Goal: Task Accomplishment & Management: Complete application form

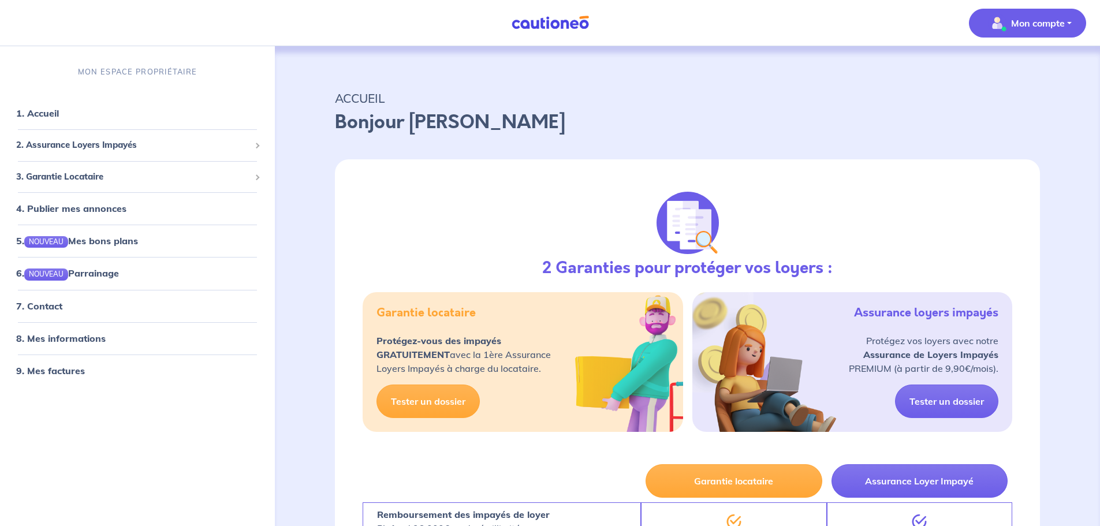
click at [1013, 15] on span "Mon compte" at bounding box center [1023, 23] width 81 height 18
click at [94, 180] on span "3. Garantie Locataire" at bounding box center [133, 176] width 234 height 13
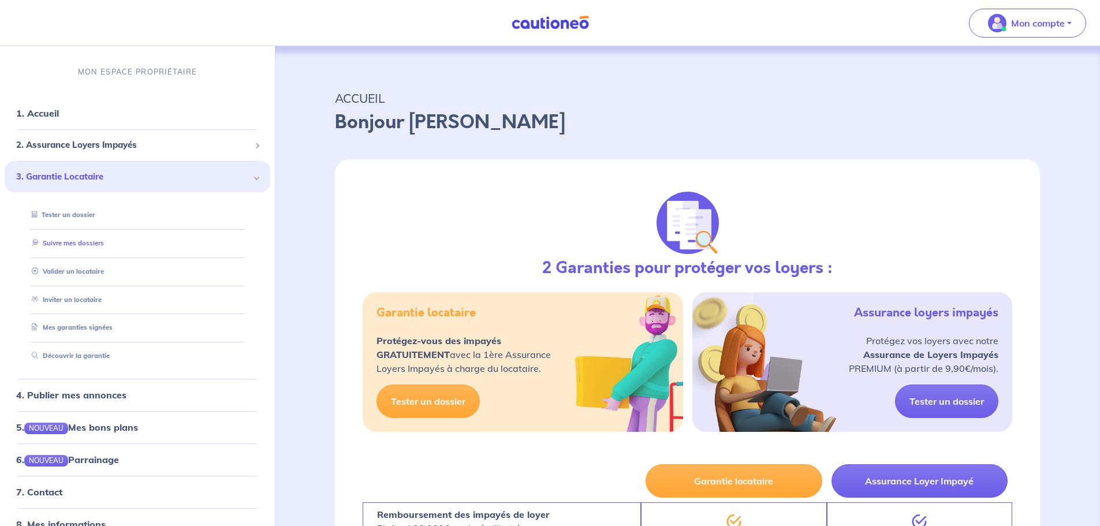
click at [91, 240] on link "Suivre mes dossiers" at bounding box center [65, 243] width 77 height 8
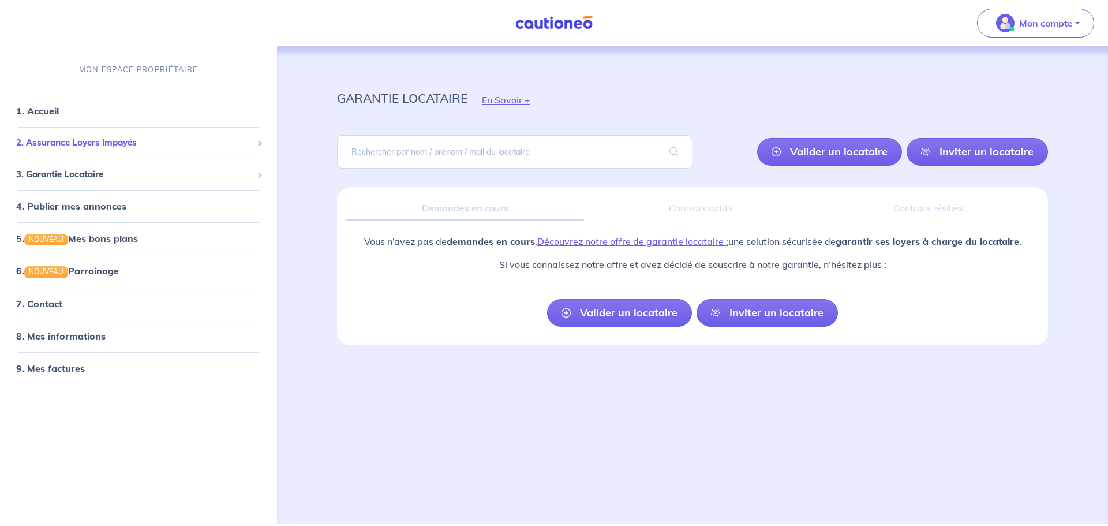
click at [99, 143] on span "2. Assurance Loyers Impayés" at bounding box center [134, 142] width 236 height 13
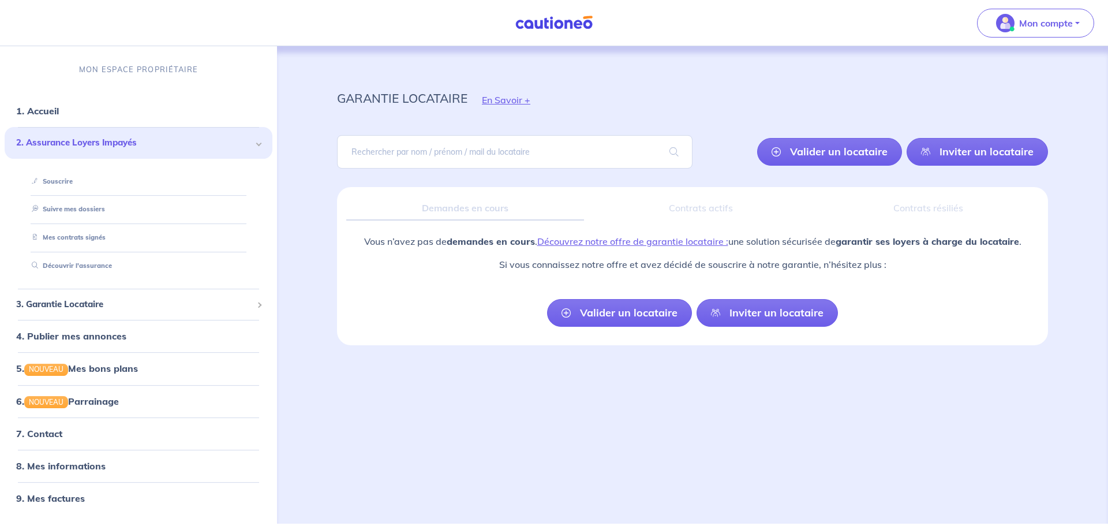
click at [101, 142] on span "2. Assurance Loyers Impayés" at bounding box center [134, 142] width 236 height 13
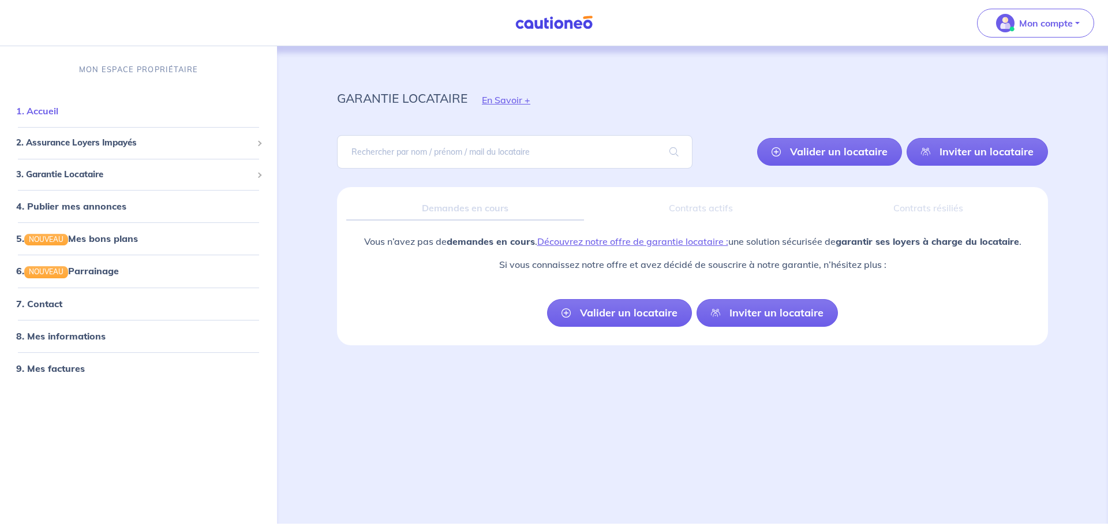
click at [58, 114] on link "1. Accueil" at bounding box center [37, 111] width 42 height 12
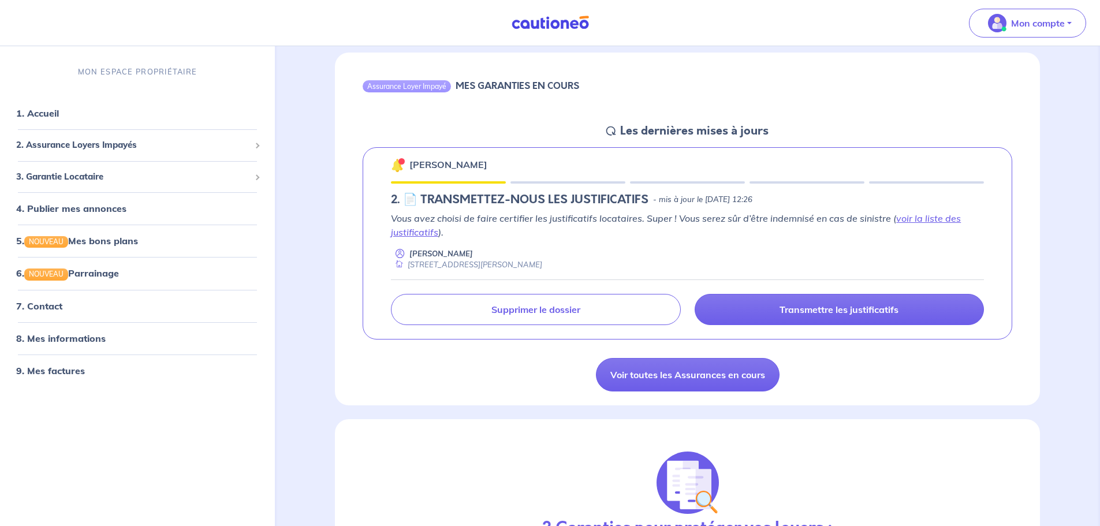
scroll to position [115, 0]
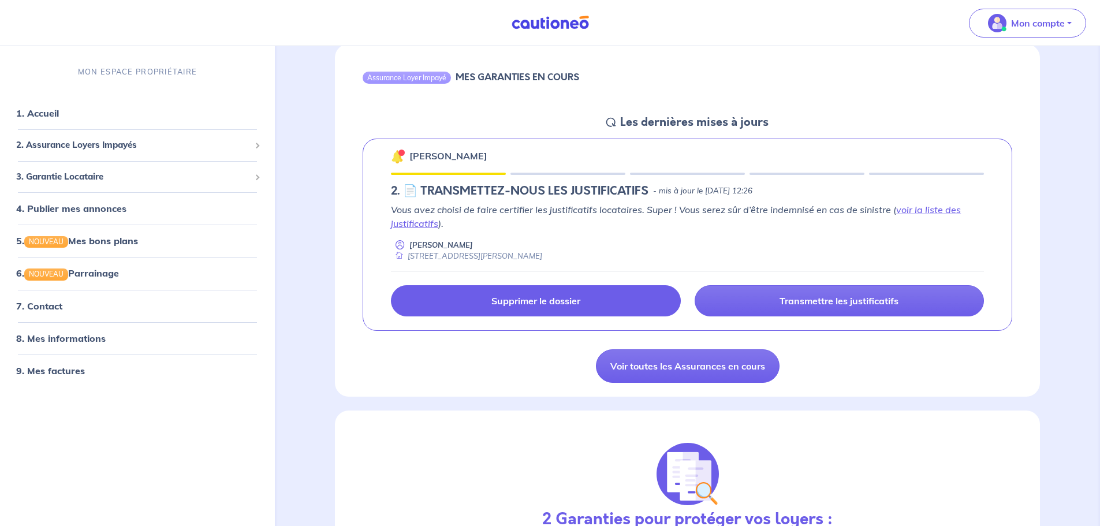
click at [605, 301] on link "Supprimer le dossier" at bounding box center [535, 300] width 289 height 31
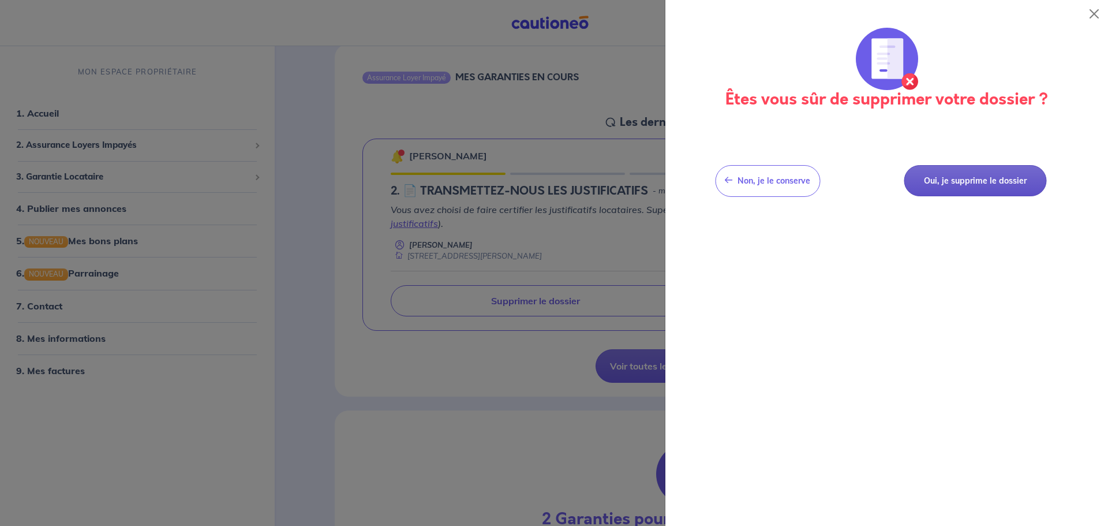
click at [953, 180] on button "Oui, je supprime le dossier" at bounding box center [975, 181] width 143 height 32
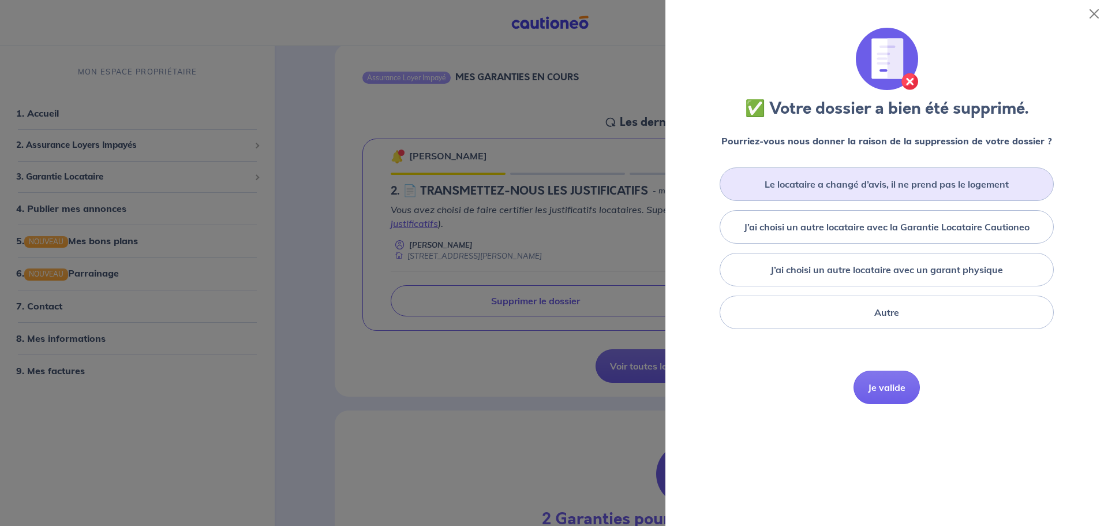
click at [936, 188] on label "Le locataire a changé d’avis, il ne prend pas le logement" at bounding box center [887, 184] width 244 height 14
click at [0, 0] on input "Le locataire a changé d’avis, il ne prend pas le logement" at bounding box center [0, 0] width 0 height 0
click at [881, 421] on button "Je valide" at bounding box center [887, 404] width 66 height 33
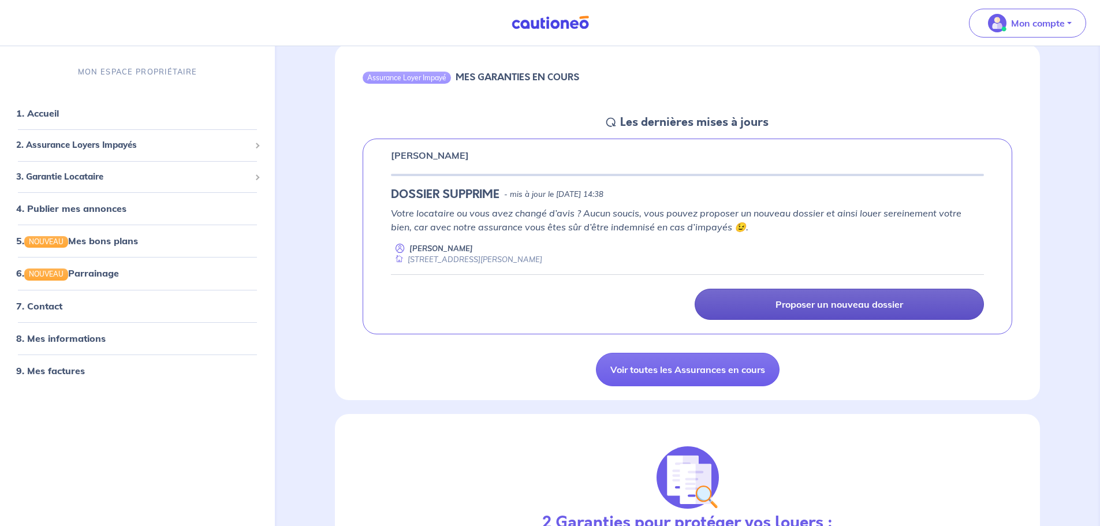
click at [860, 305] on p "Proposer un nouveau dossier" at bounding box center [839, 304] width 128 height 12
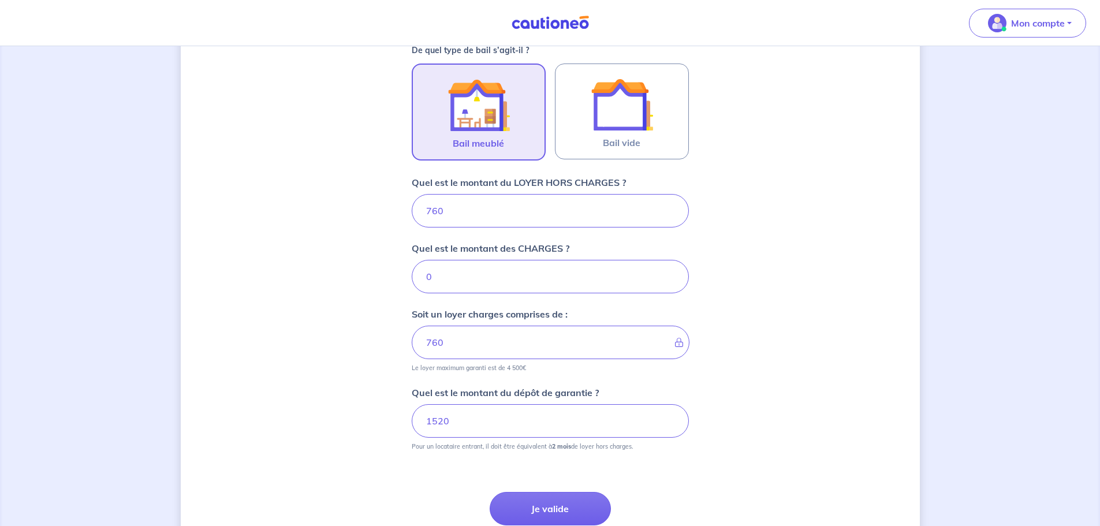
scroll to position [346, 0]
click at [564, 506] on button "Je valide" at bounding box center [550, 507] width 121 height 33
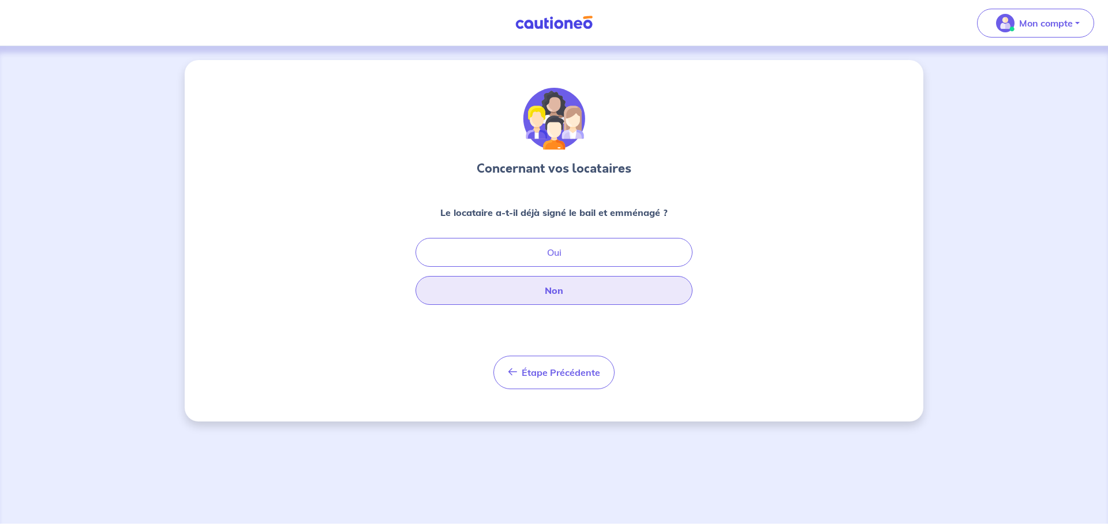
click at [592, 293] on button "Non" at bounding box center [554, 290] width 277 height 29
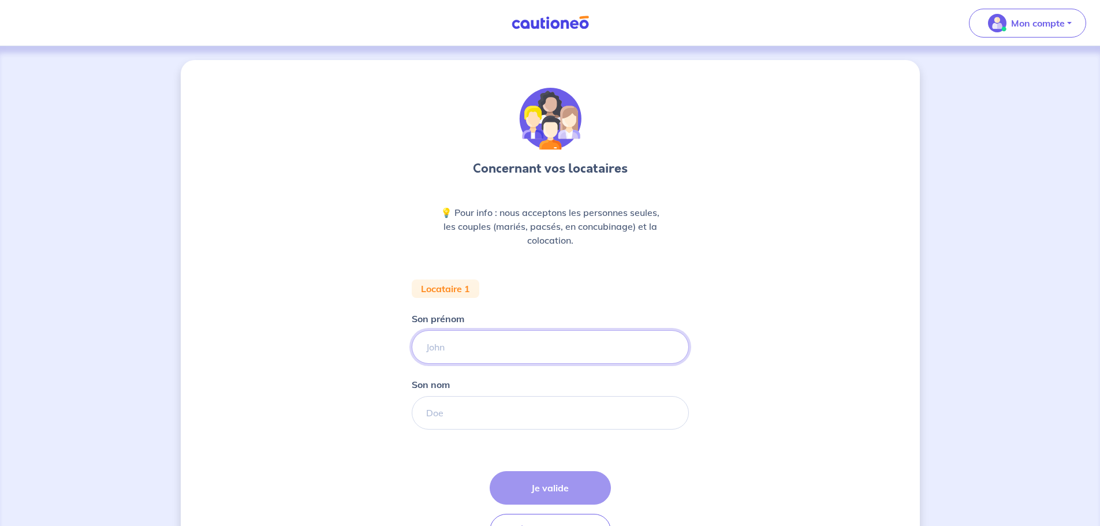
click at [485, 338] on input "Son prénom" at bounding box center [550, 346] width 277 height 33
click at [456, 421] on input "Son nom" at bounding box center [550, 412] width 277 height 33
type input "STAN"
click at [475, 348] on input "Son prénom" at bounding box center [550, 346] width 277 height 33
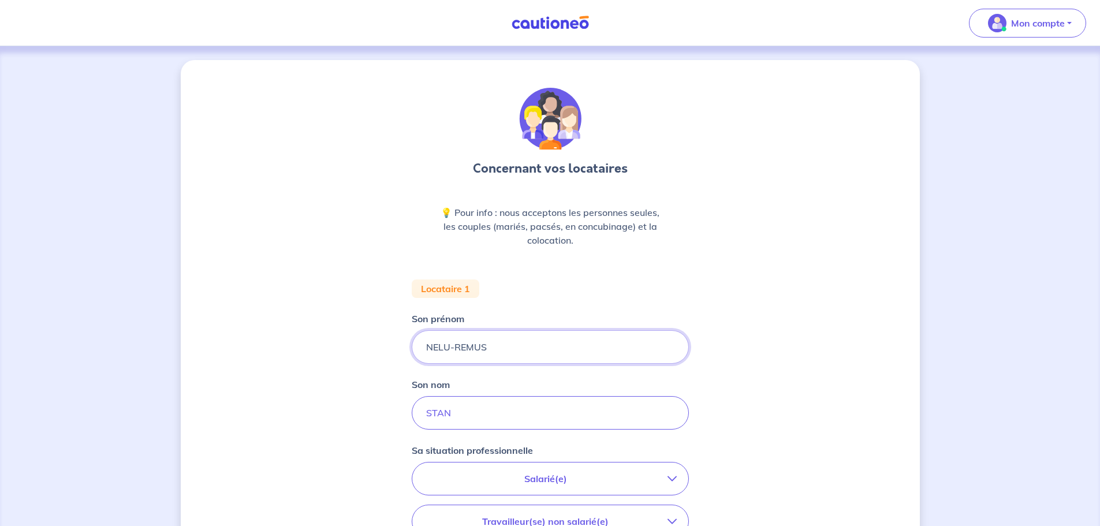
type input "NELU-REMUS"
click at [811, 389] on div "Concernant vos locataires 💡 Pour info : nous acceptons les personnes seules, le…" at bounding box center [550, 424] width 739 height 729
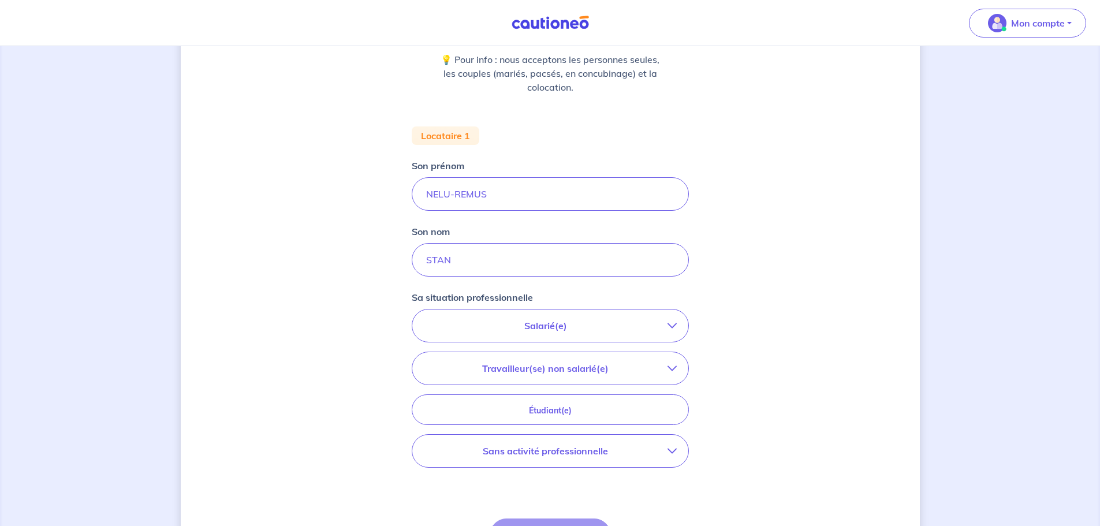
scroll to position [173, 0]
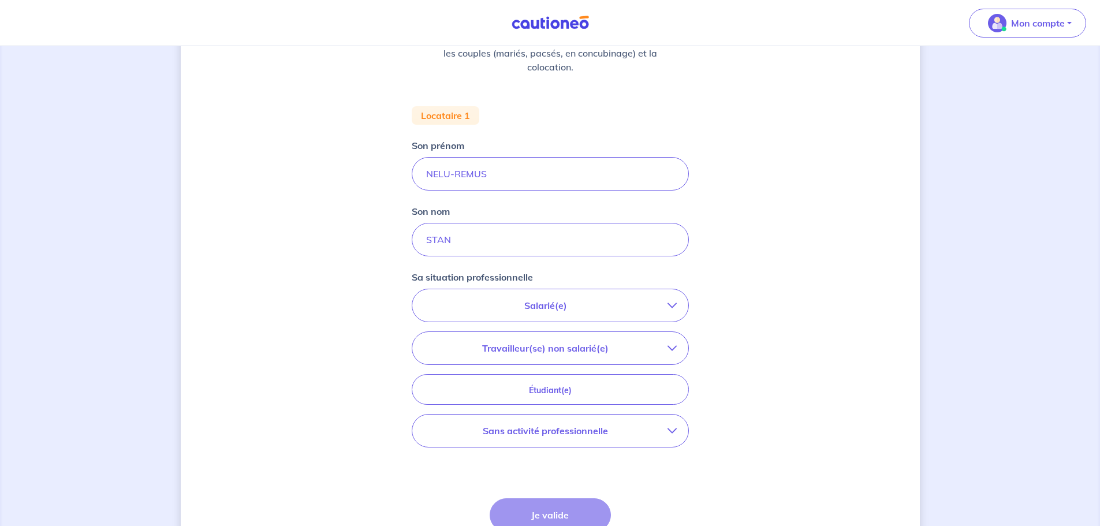
click at [628, 301] on p "Salarié(e)" at bounding box center [546, 305] width 244 height 14
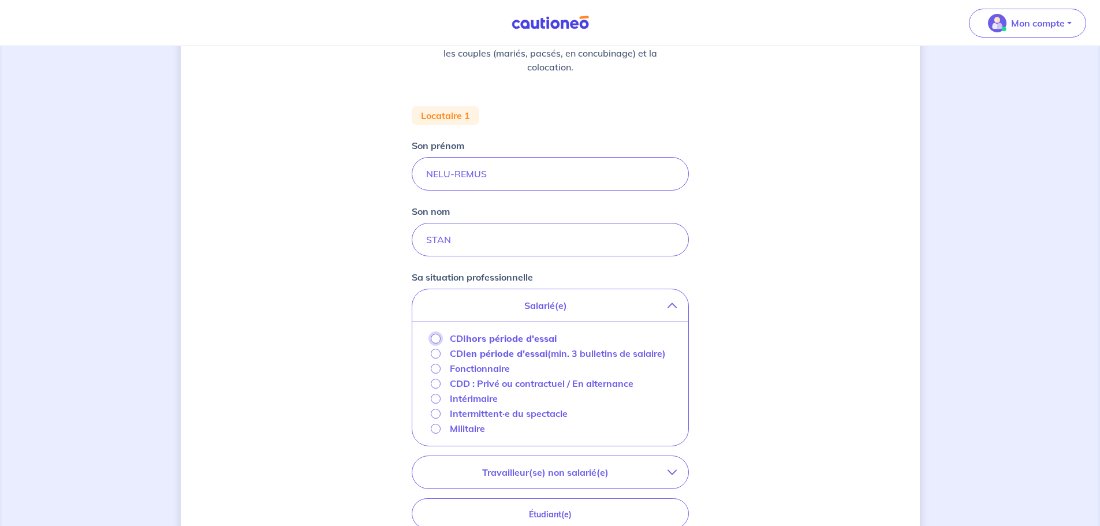
click at [438, 340] on input "CDI hors période d'essai" at bounding box center [436, 339] width 10 height 10
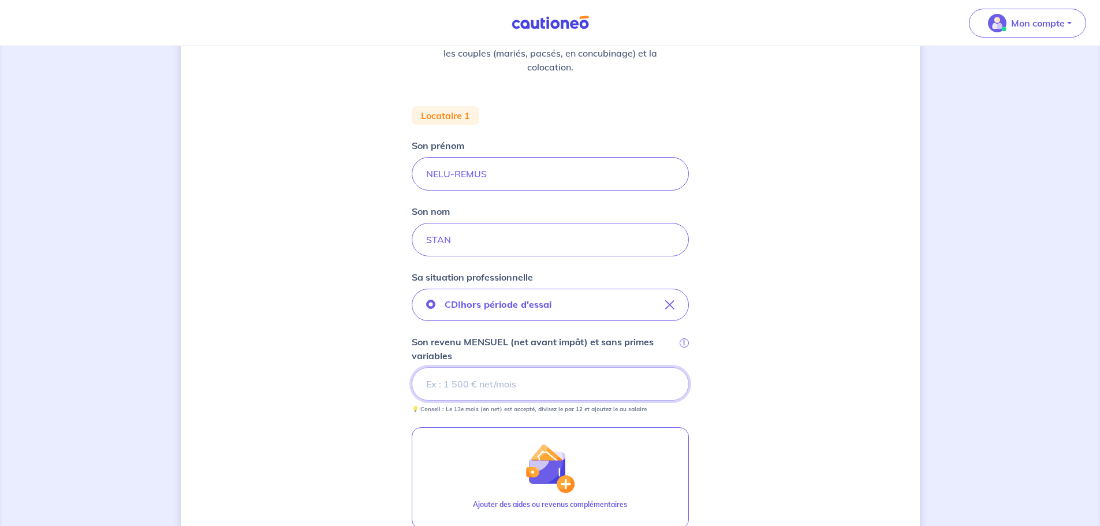
click at [512, 383] on input "Son revenu MENSUEL (net avant impôt) et sans primes variables i" at bounding box center [550, 383] width 277 height 33
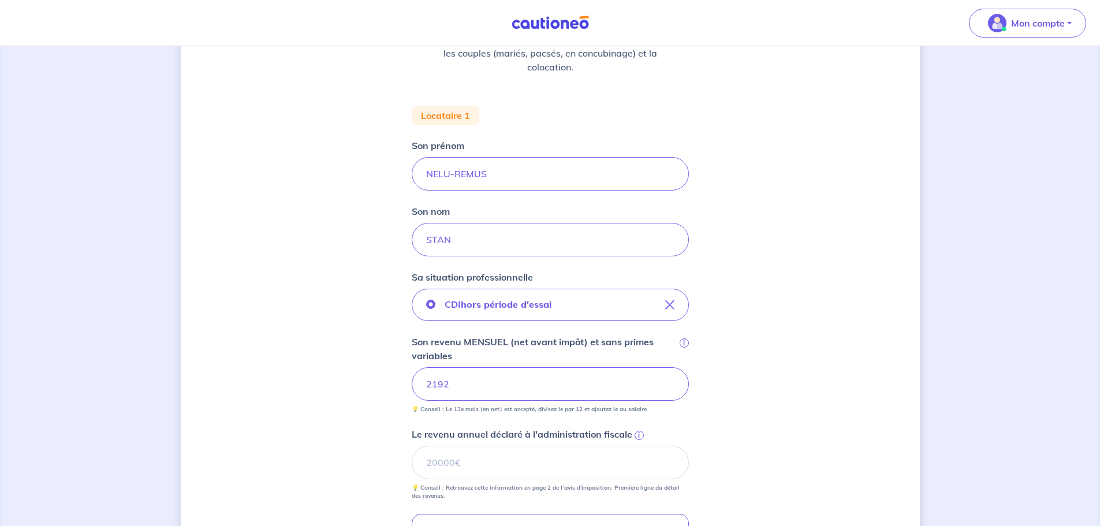
click at [757, 413] on div "Concernant vos locataires 💡 Pour info : nous acceptons les personnes seules, le…" at bounding box center [550, 338] width 739 height 902
click at [573, 473] on input "Le revenu annuel déclaré à l'administration fiscale i" at bounding box center [550, 462] width 277 height 33
click at [460, 455] on input "Le revenu annuel déclaré à l'administration fiscale i" at bounding box center [550, 462] width 277 height 33
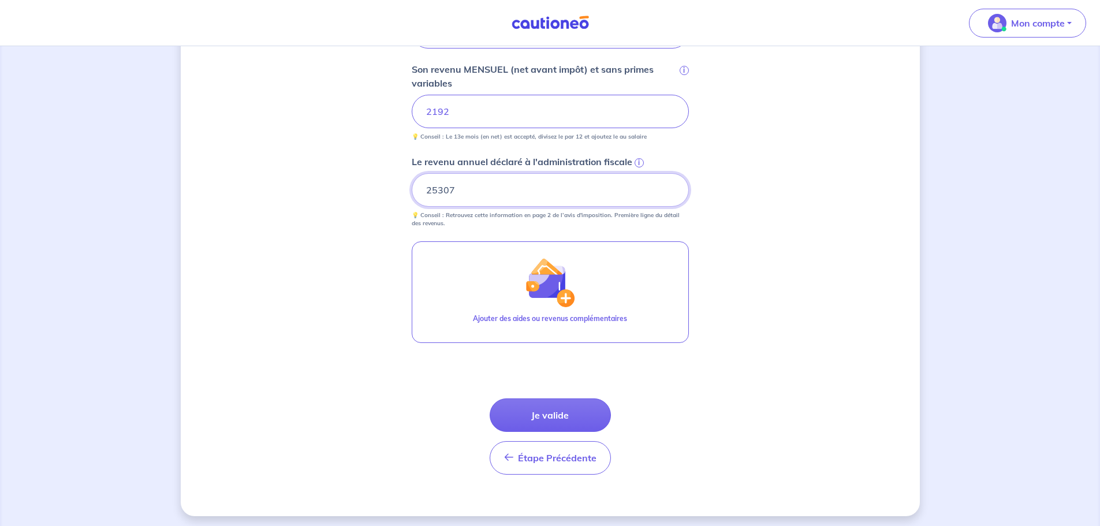
scroll to position [450, 0]
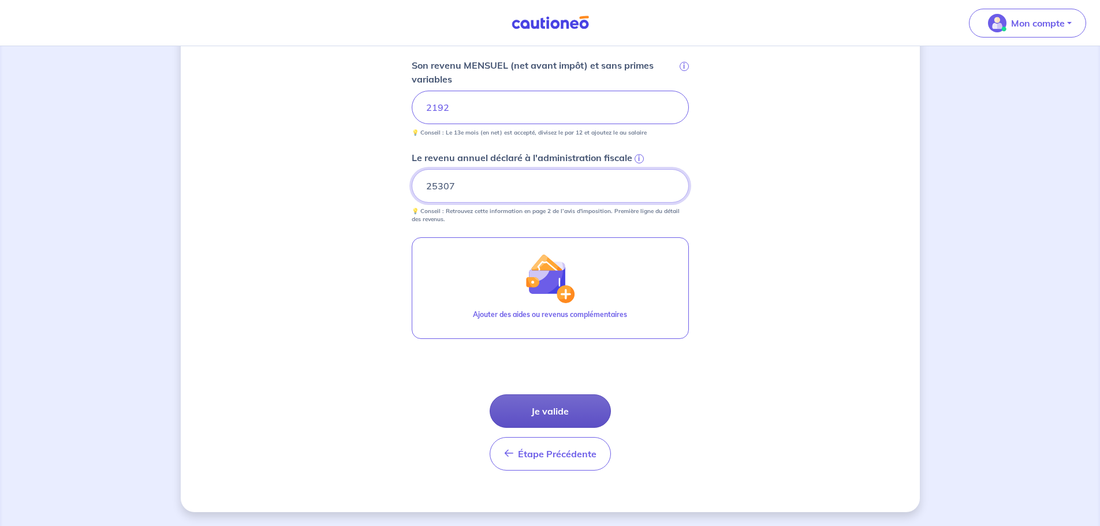
type input "25307"
click at [562, 412] on button "Je valide" at bounding box center [550, 410] width 121 height 33
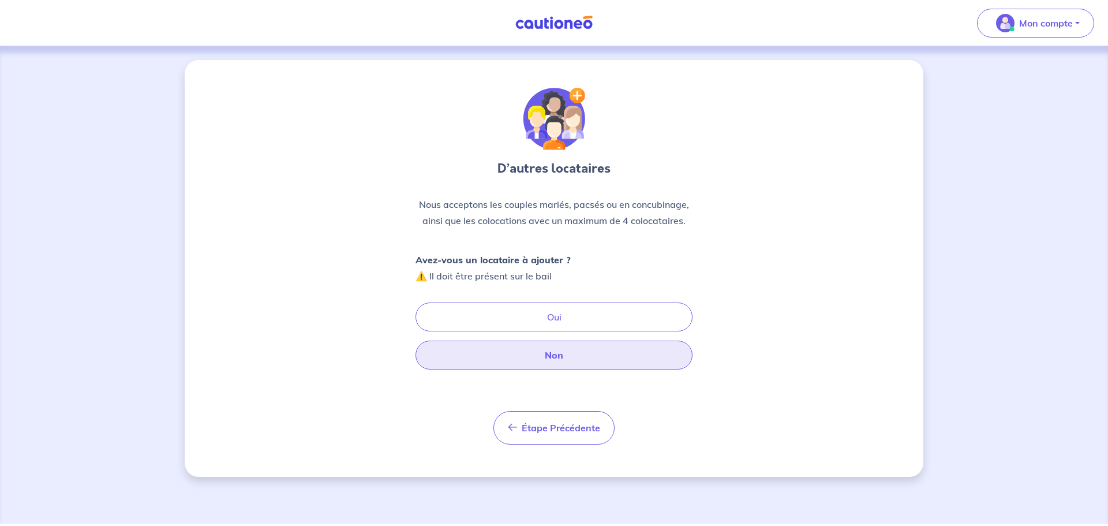
click at [593, 353] on button "Non" at bounding box center [554, 355] width 277 height 29
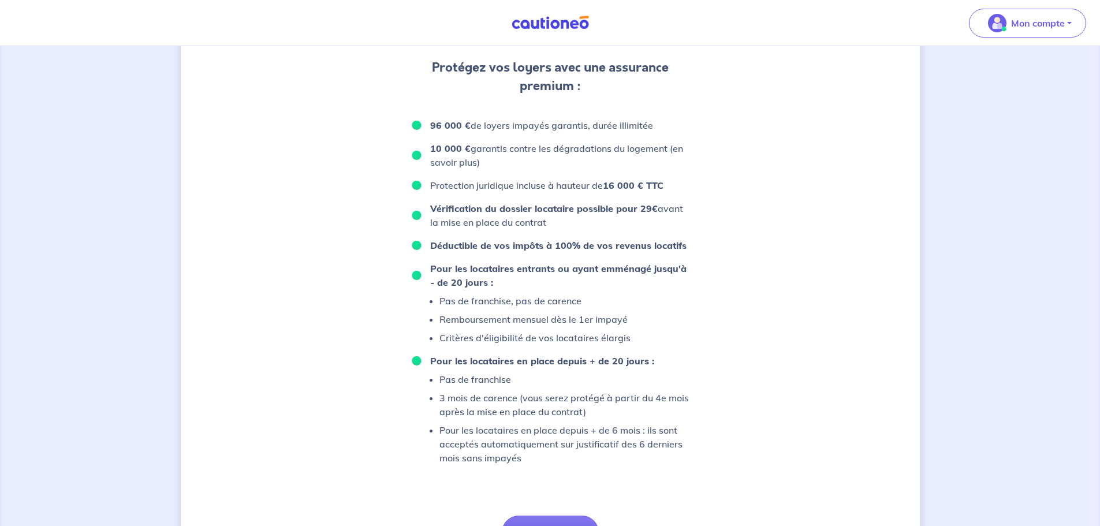
scroll to position [683, 0]
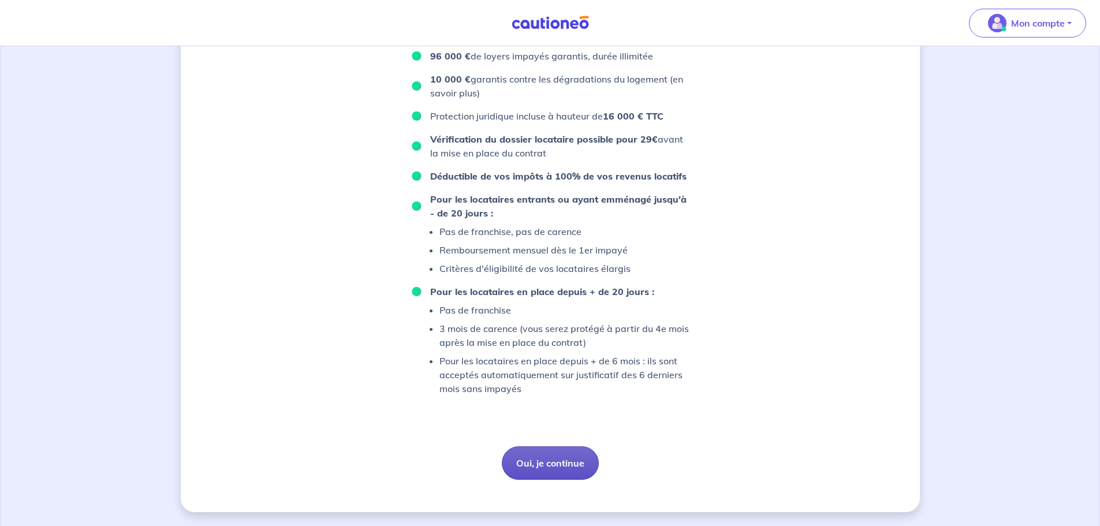
click at [544, 466] on button "Oui, je continue" at bounding box center [550, 462] width 97 height 33
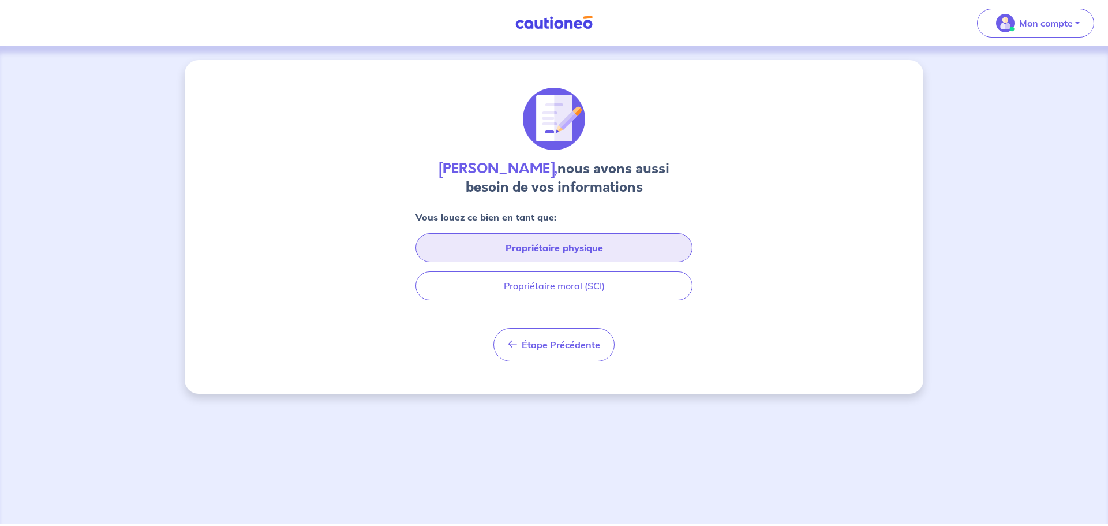
click at [583, 254] on button "Propriétaire physique" at bounding box center [554, 247] width 277 height 29
select select "FR"
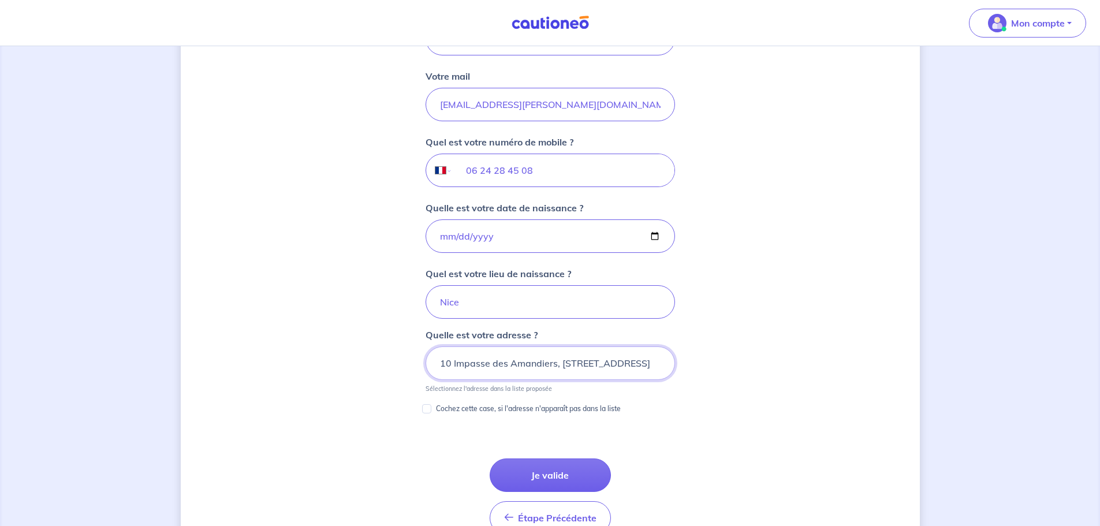
scroll to position [538, 0]
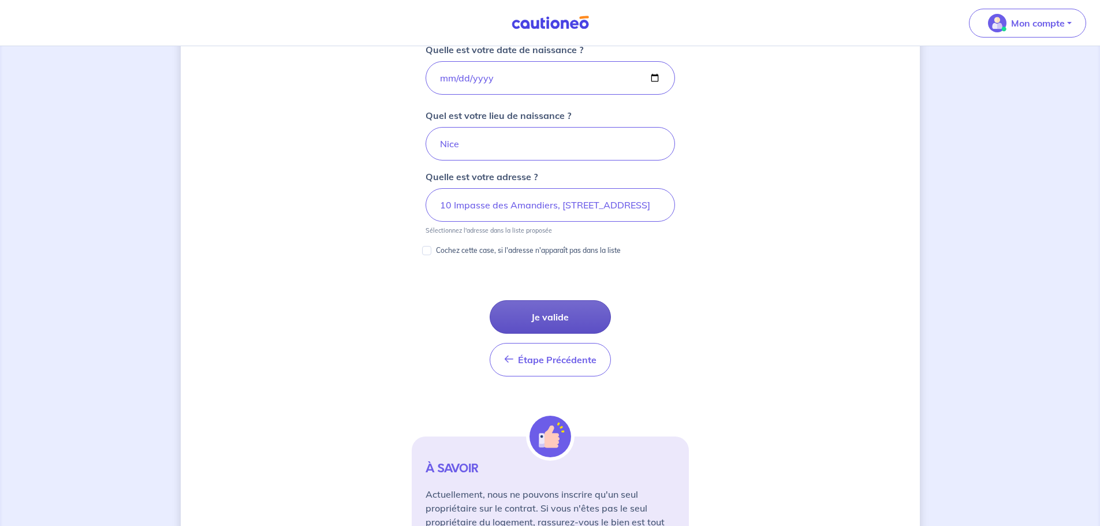
click at [561, 318] on button "Je valide" at bounding box center [550, 316] width 121 height 33
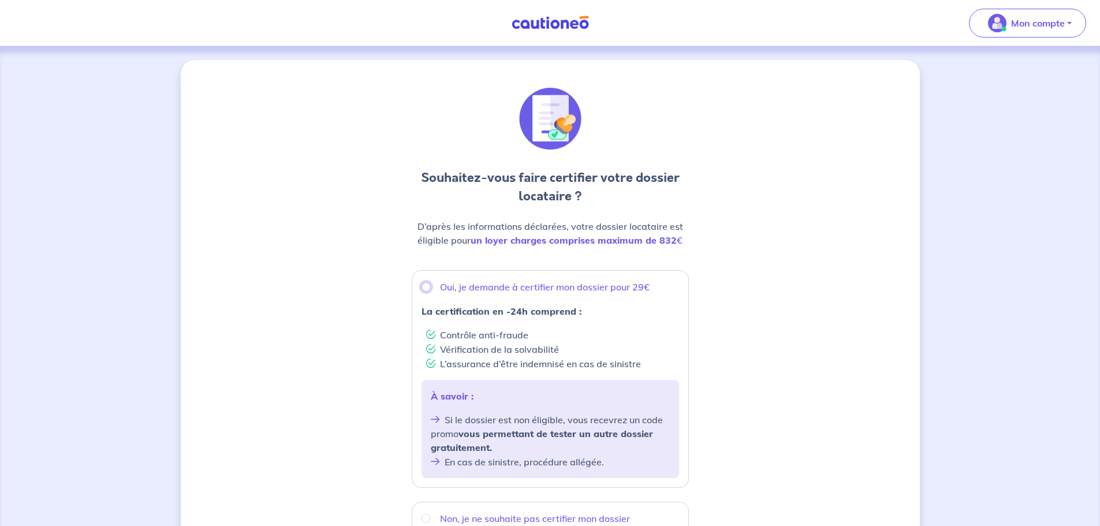
click at [425, 288] on input "Oui, je demande à certifier mon dossier pour 29€" at bounding box center [425, 286] width 9 height 9
radio input "true"
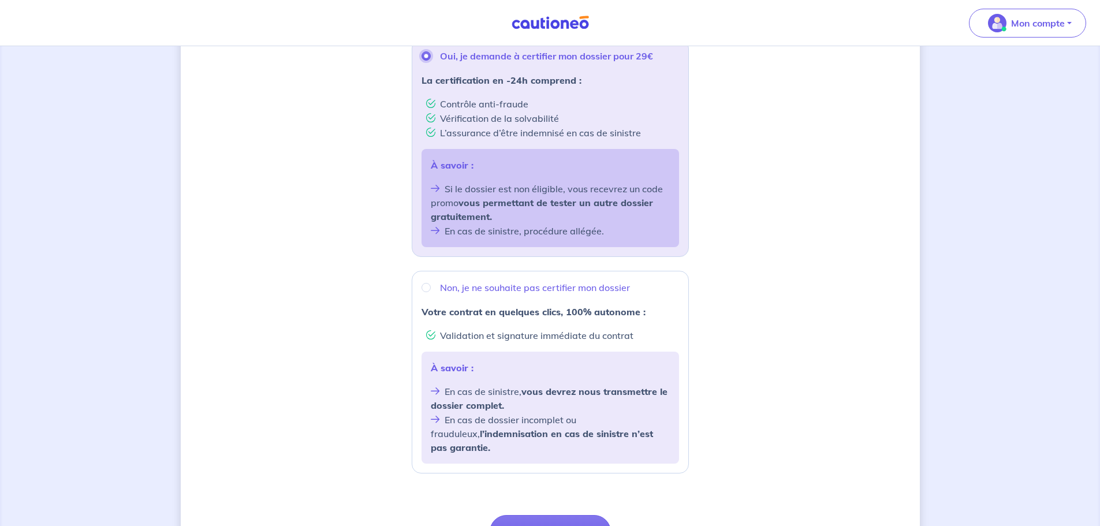
scroll to position [338, 0]
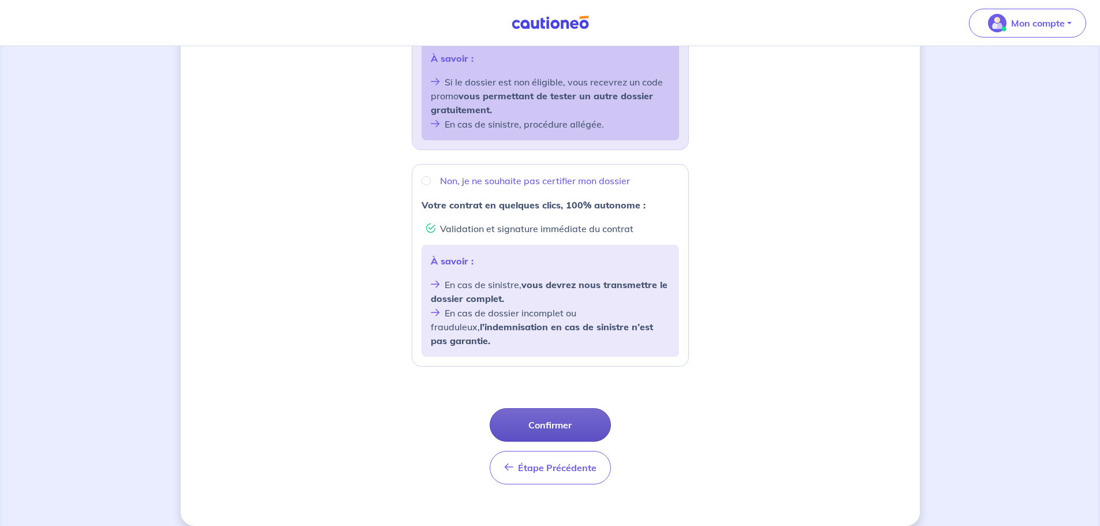
click at [587, 415] on button "Confirmer" at bounding box center [550, 424] width 121 height 33
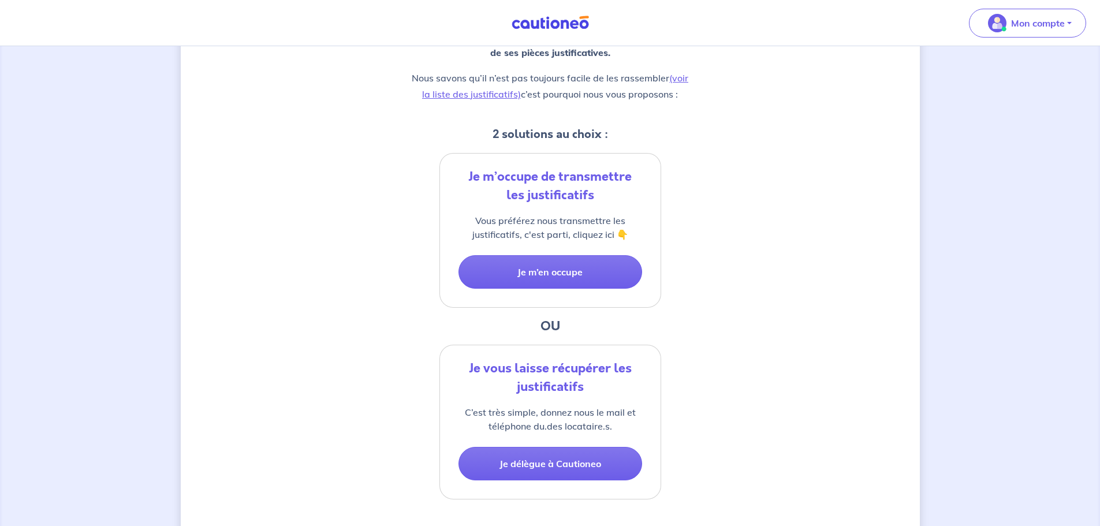
scroll to position [173, 0]
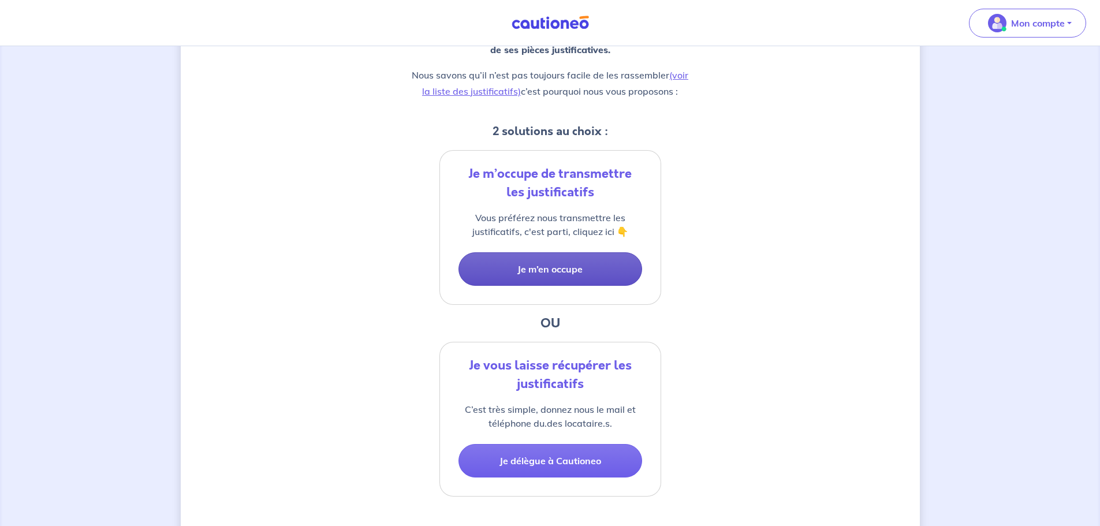
click at [512, 272] on button "Je m’en occupe" at bounding box center [550, 268] width 184 height 33
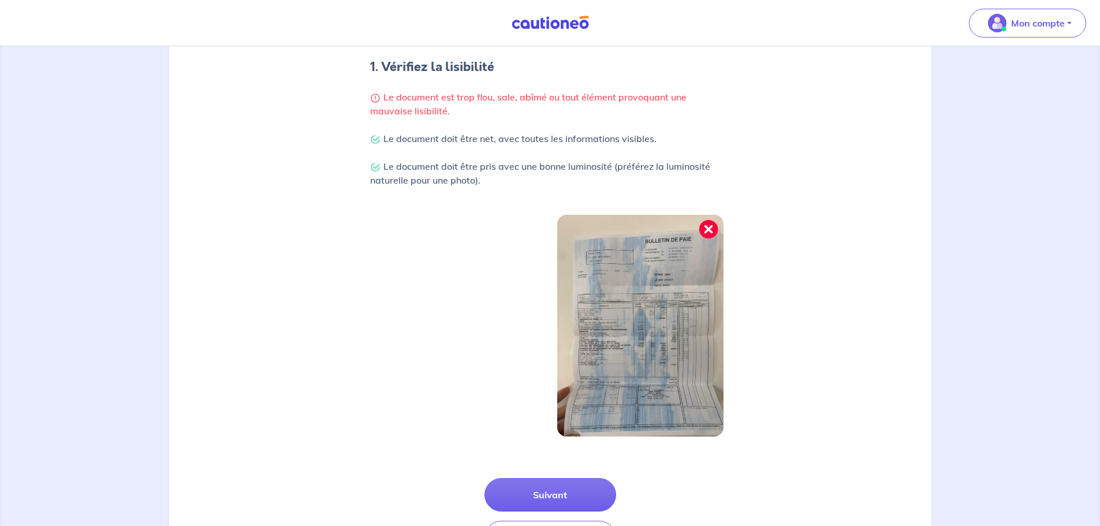
scroll to position [289, 0]
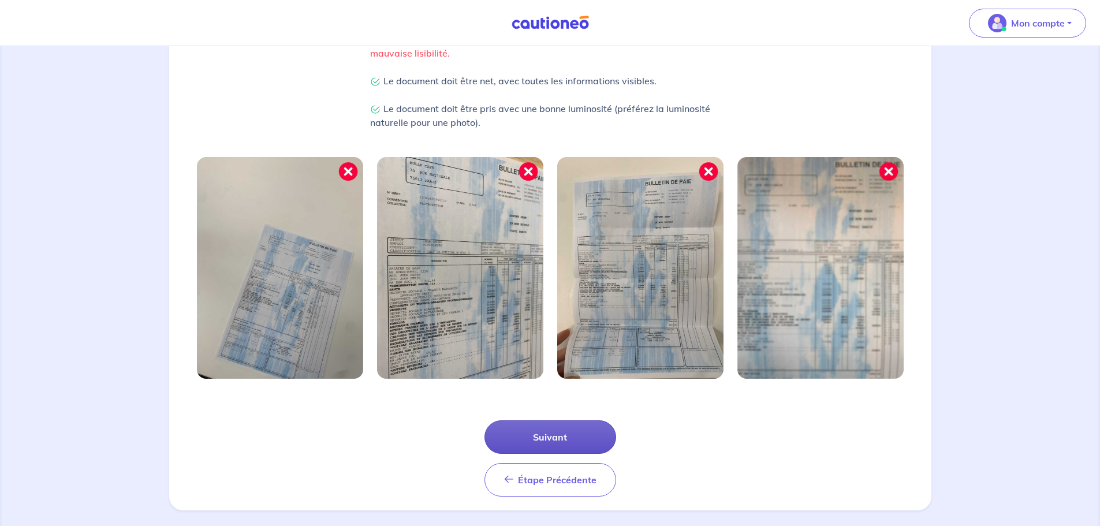
click at [599, 439] on button "Suivant" at bounding box center [550, 436] width 132 height 33
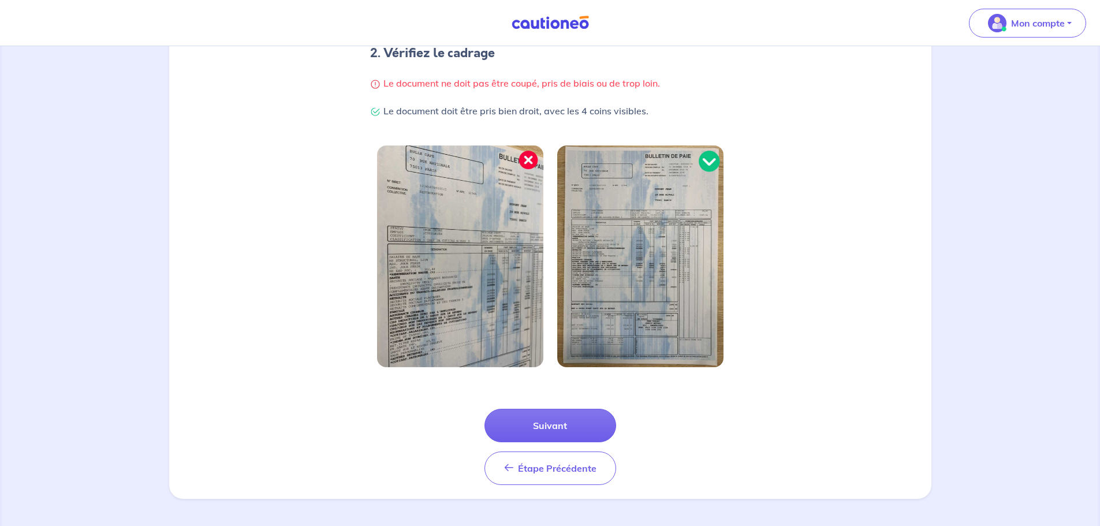
scroll to position [245, 0]
click at [596, 422] on button "Suivant" at bounding box center [550, 424] width 132 height 33
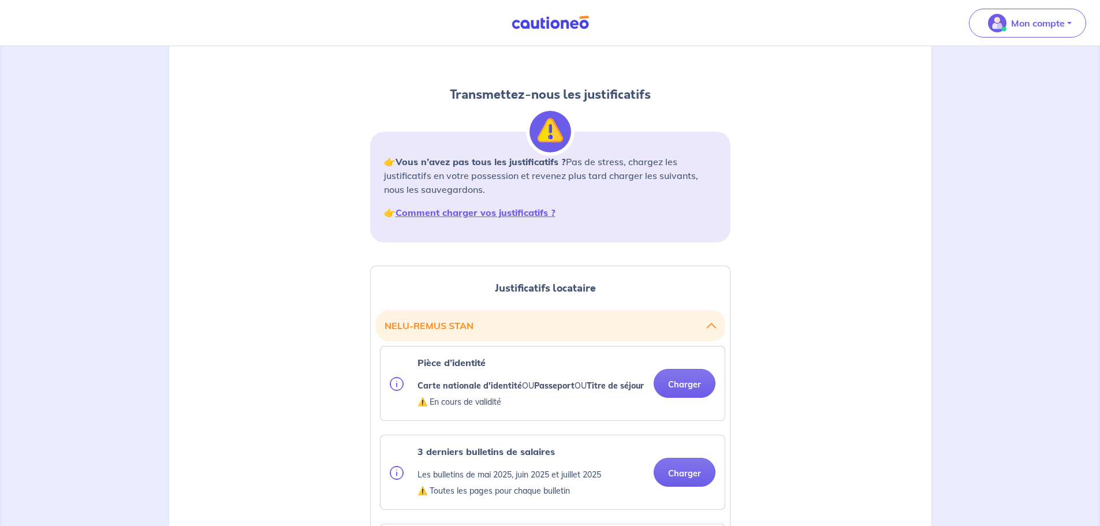
scroll to position [231, 0]
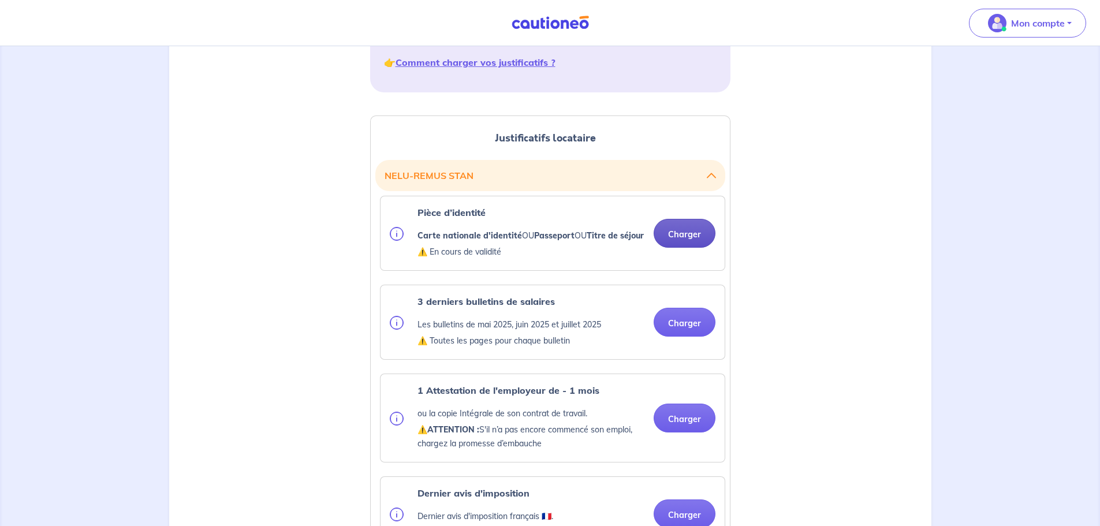
click at [693, 242] on button "Charger" at bounding box center [685, 233] width 62 height 29
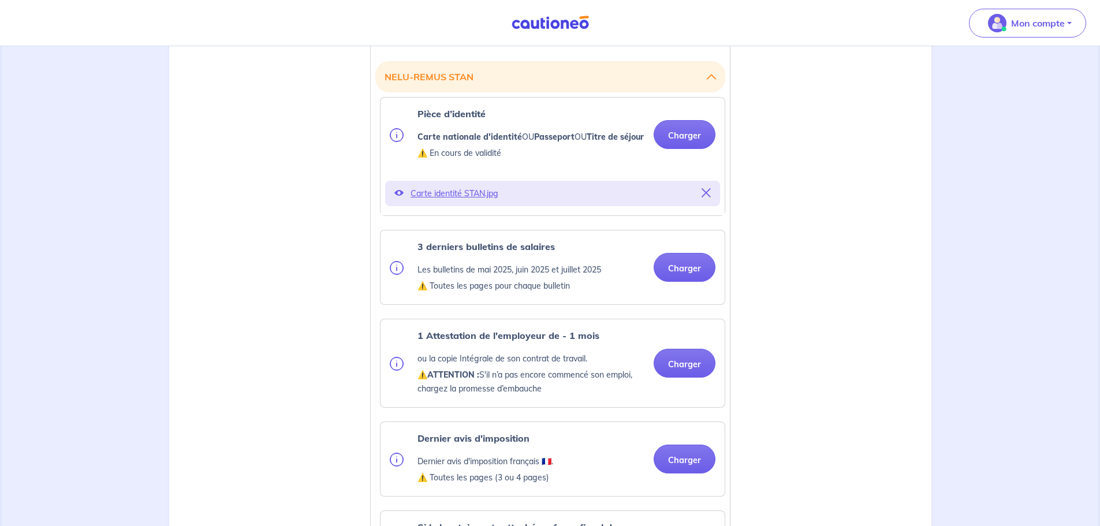
scroll to position [346, 0]
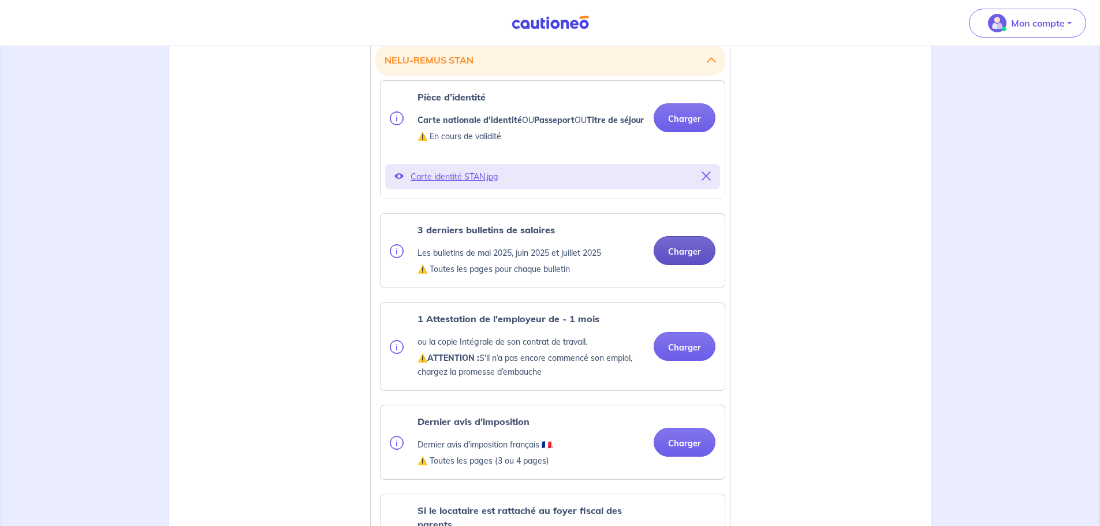
click at [698, 265] on button "Charger" at bounding box center [685, 250] width 62 height 29
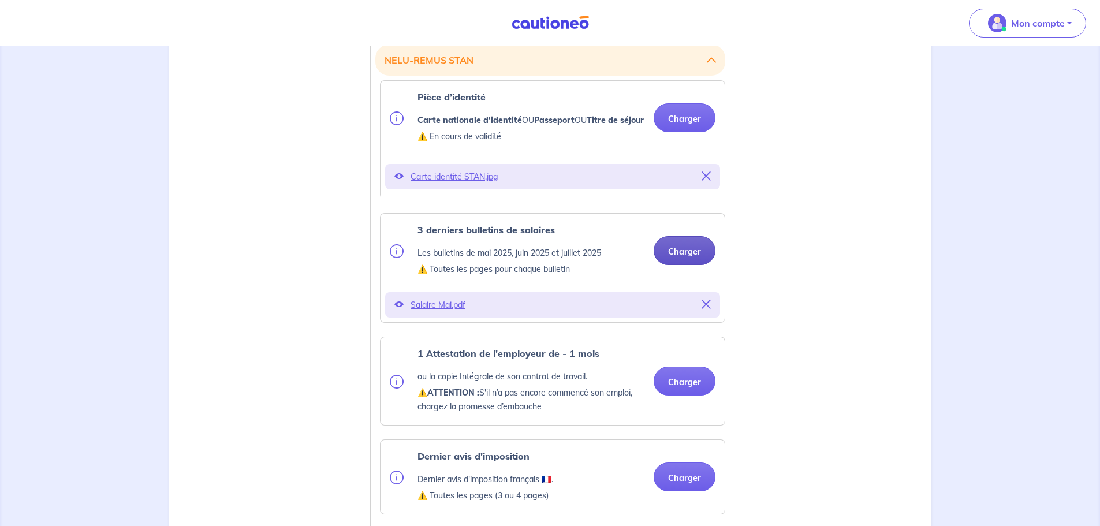
click at [689, 265] on button "Charger" at bounding box center [685, 250] width 62 height 29
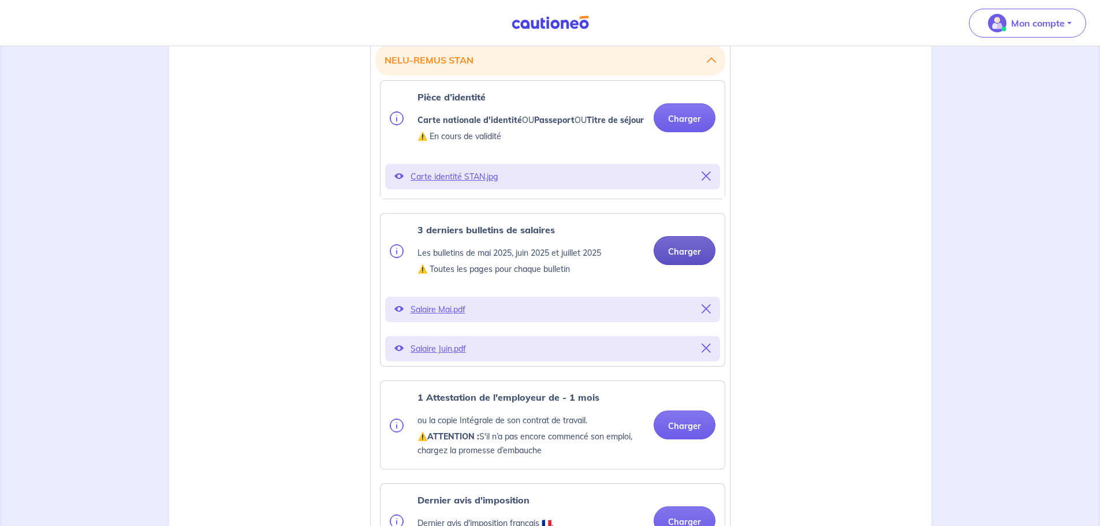
click at [679, 265] on button "Charger" at bounding box center [685, 250] width 62 height 29
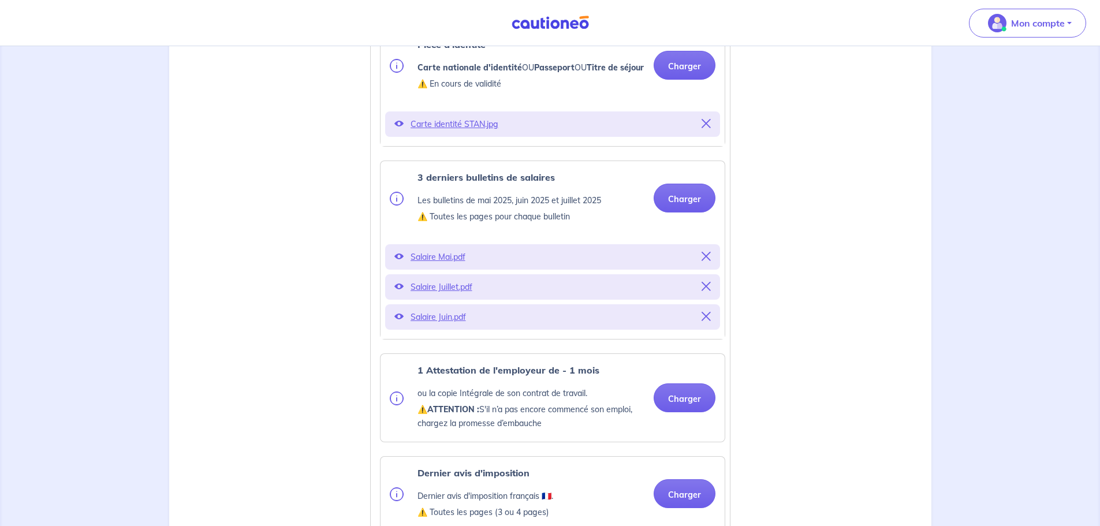
scroll to position [462, 0]
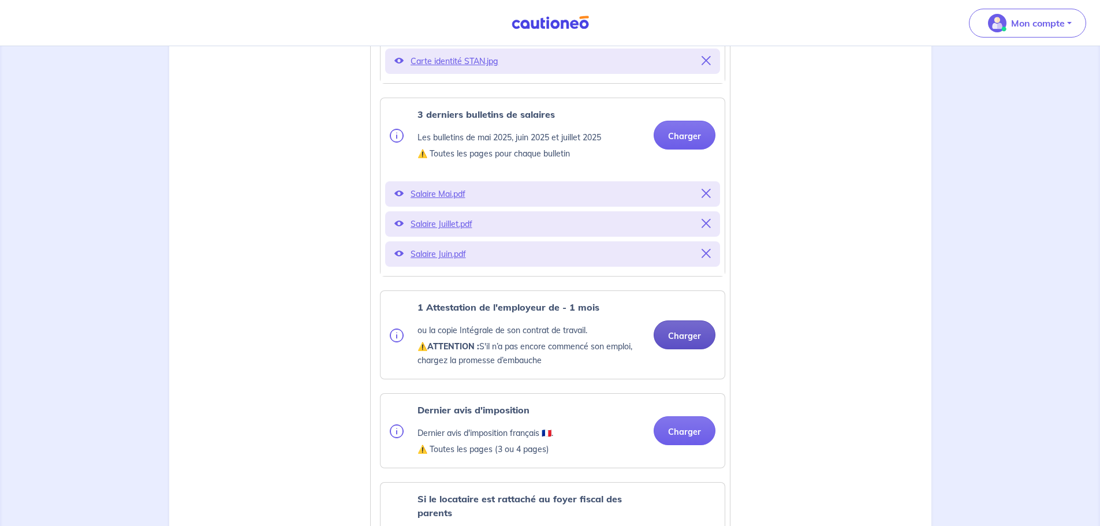
click at [692, 349] on button "Charger" at bounding box center [685, 334] width 62 height 29
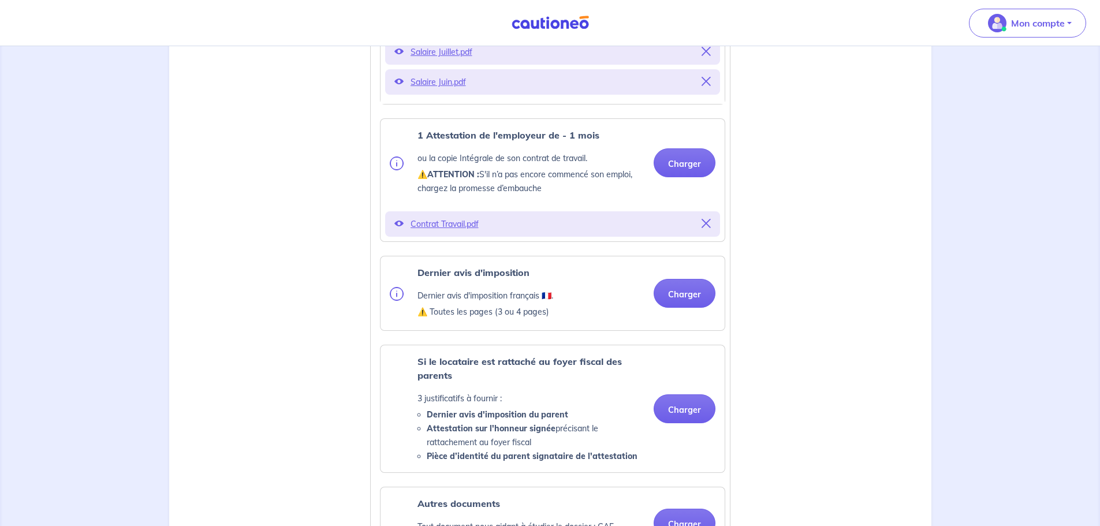
scroll to position [635, 0]
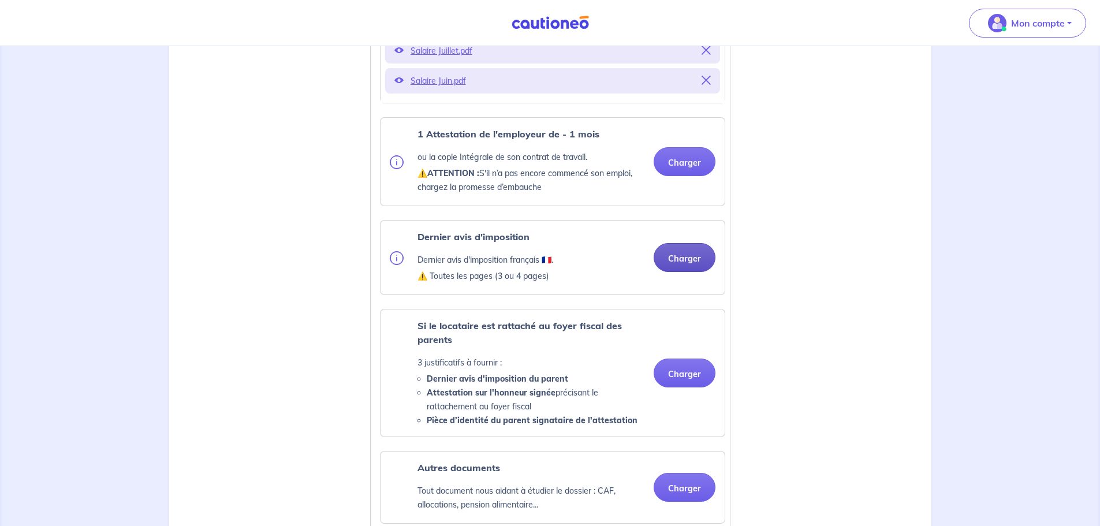
click at [675, 272] on ul "Pièce d’identité Carte nationale d'identité OU Passeport OU Titre de séjour ⚠️ …" at bounding box center [550, 236] width 350 height 888
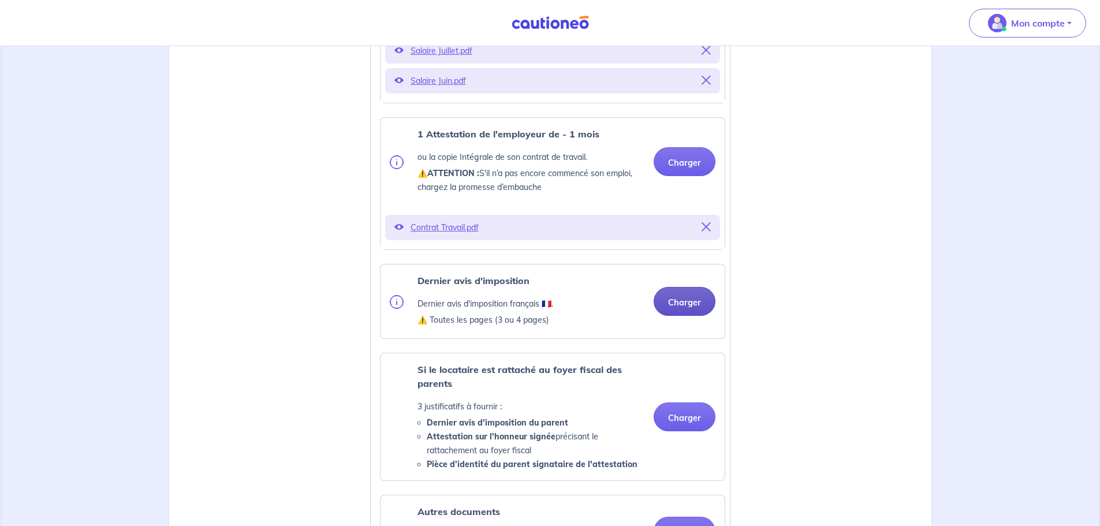
click at [688, 315] on button "Charger" at bounding box center [685, 301] width 62 height 29
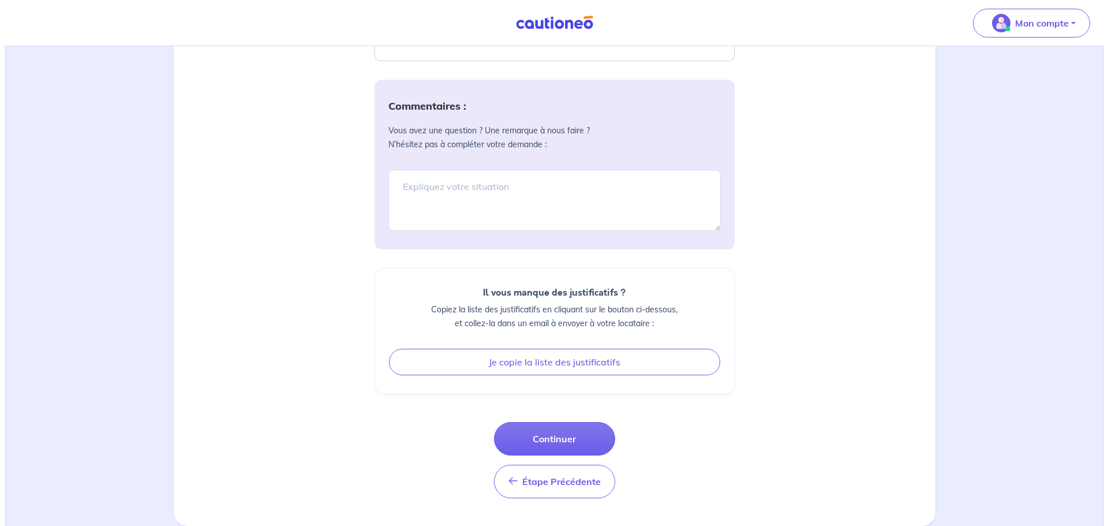
scroll to position [1374, 0]
click at [575, 437] on button "Continuer" at bounding box center [550, 438] width 121 height 33
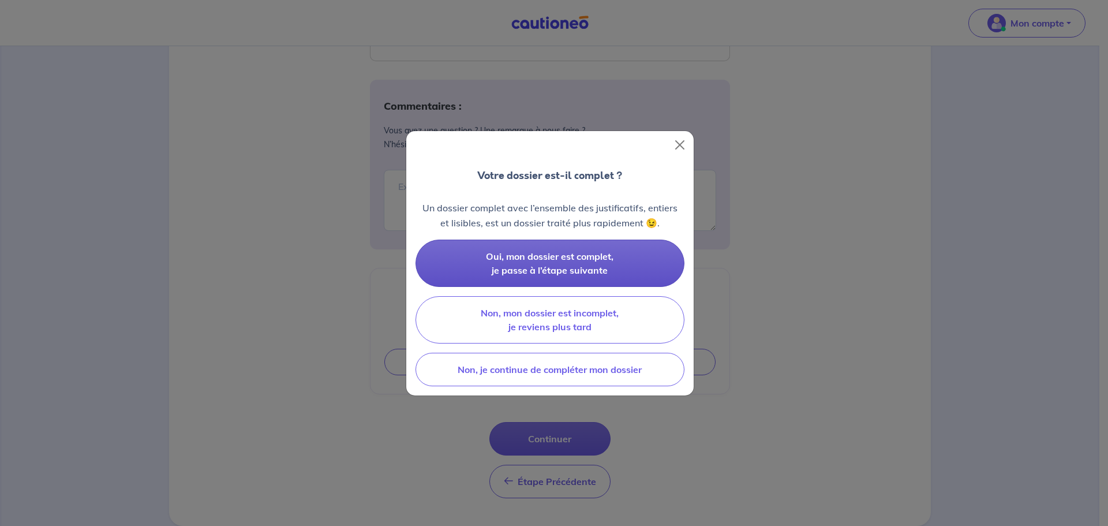
click at [621, 267] on button "Oui, mon dossier est complet, je passe à l’étape suivante" at bounding box center [550, 263] width 269 height 47
